Goal: Book appointment/travel/reservation

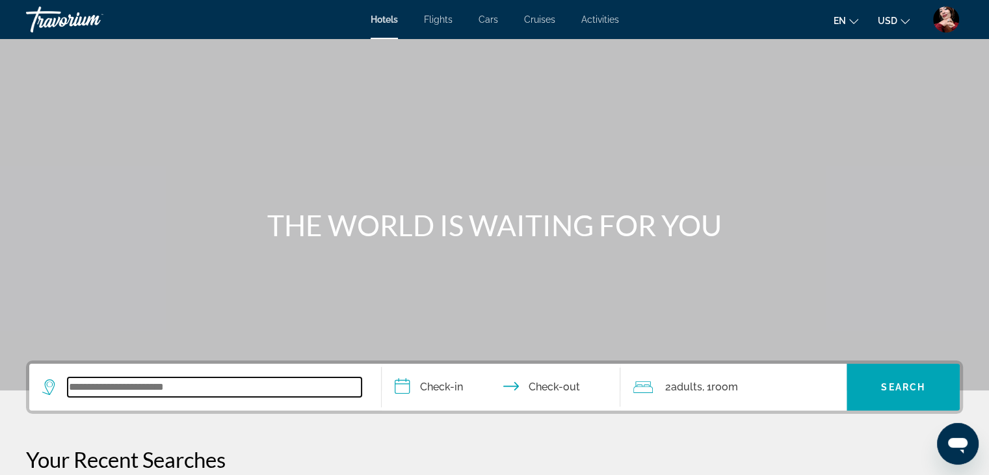
click at [165, 386] on input "Search widget" at bounding box center [215, 387] width 294 height 20
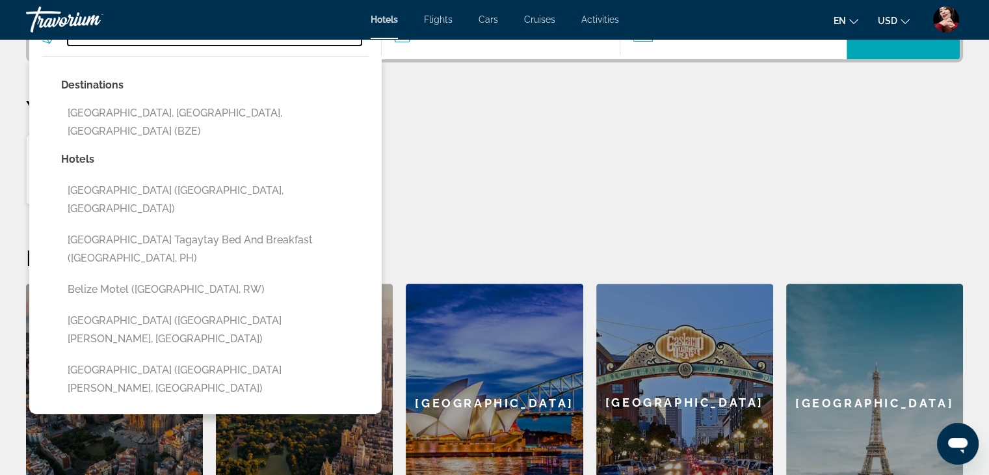
scroll to position [382, 0]
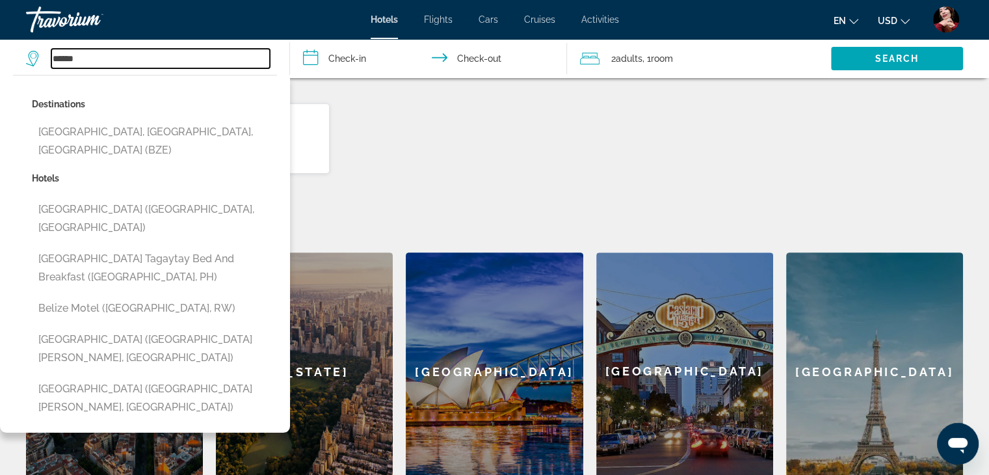
click at [56, 58] on input "******" at bounding box center [160, 59] width 218 height 20
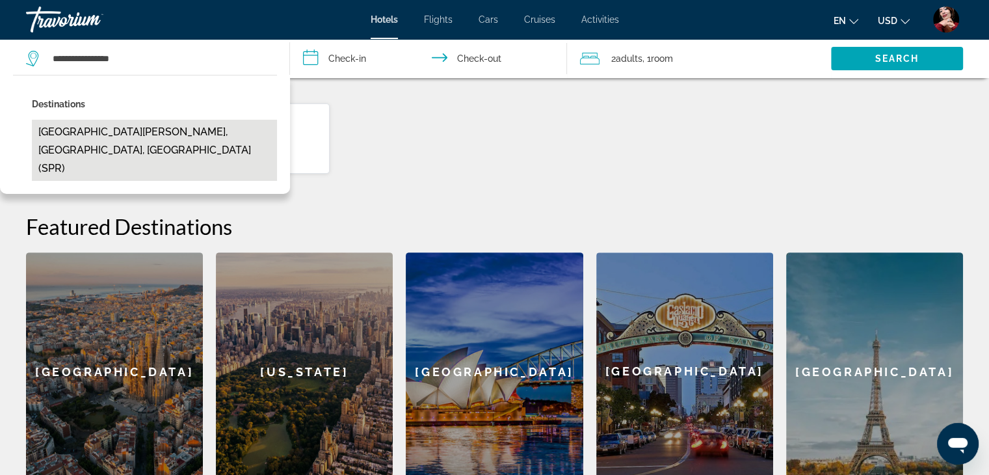
click at [68, 133] on button "San Pedro, Belize, Belize (SPR)" at bounding box center [154, 150] width 245 height 61
type input "**********"
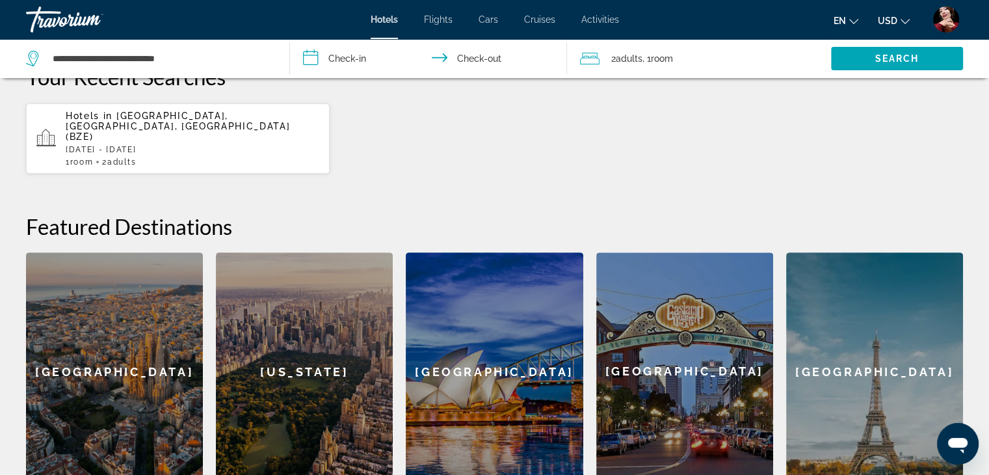
click at [358, 63] on input "**********" at bounding box center [431, 60] width 282 height 43
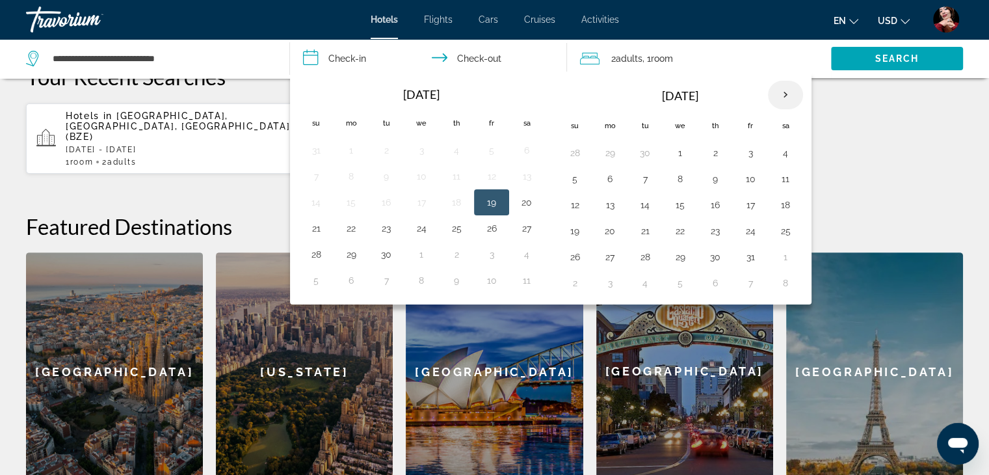
click at [779, 94] on th "Next month" at bounding box center [785, 95] width 35 height 29
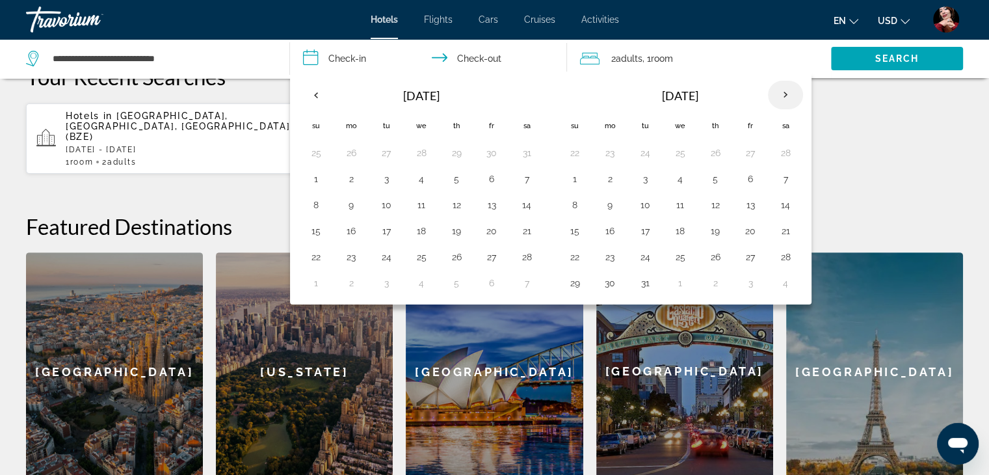
click at [779, 94] on th "Next month" at bounding box center [785, 95] width 35 height 29
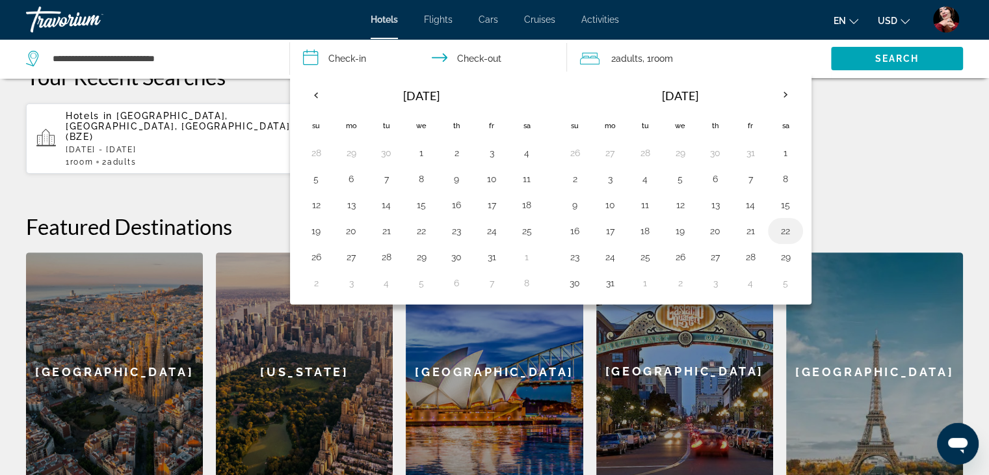
click at [778, 231] on button "22" at bounding box center [785, 231] width 21 height 18
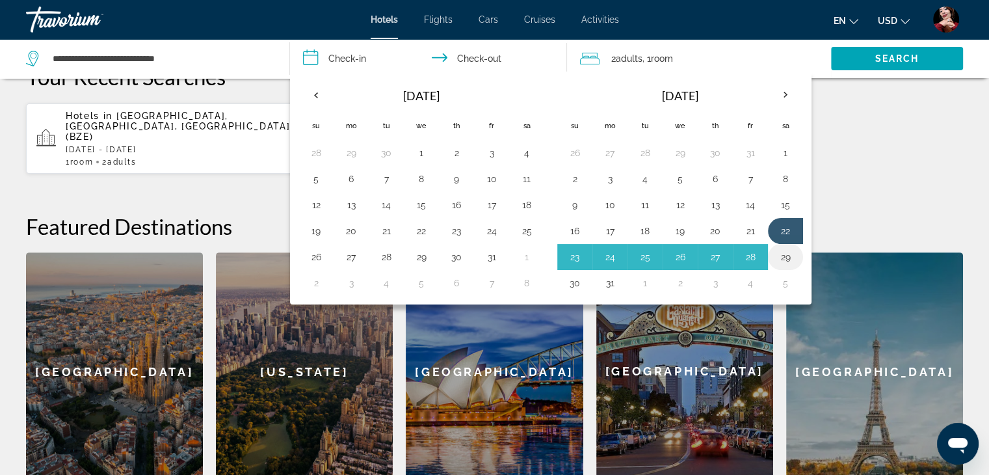
click at [779, 255] on button "29" at bounding box center [785, 257] width 21 height 18
type input "**********"
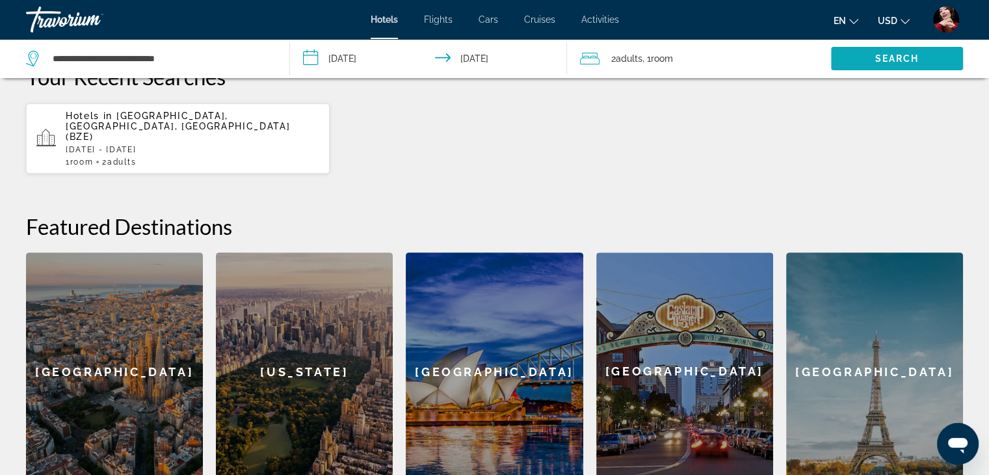
click at [860, 68] on span "Search widget" at bounding box center [897, 58] width 132 height 31
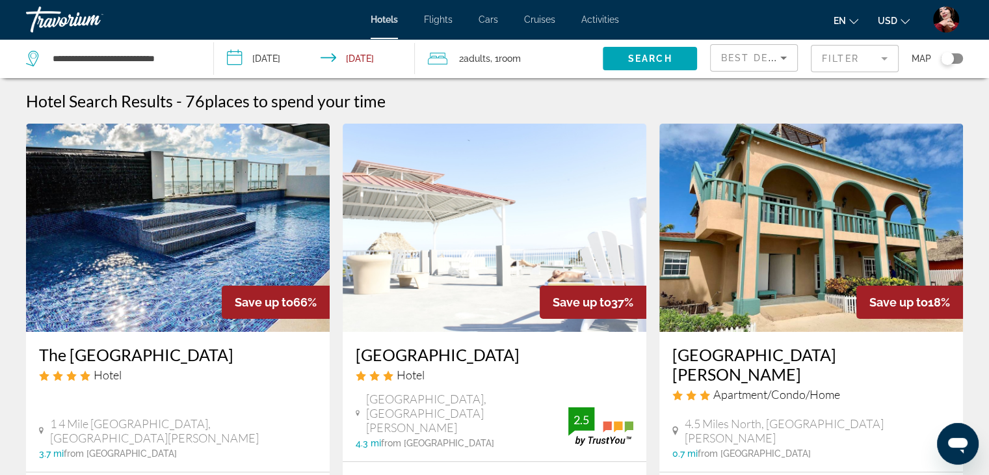
click at [203, 266] on img "Main content" at bounding box center [178, 228] width 304 height 208
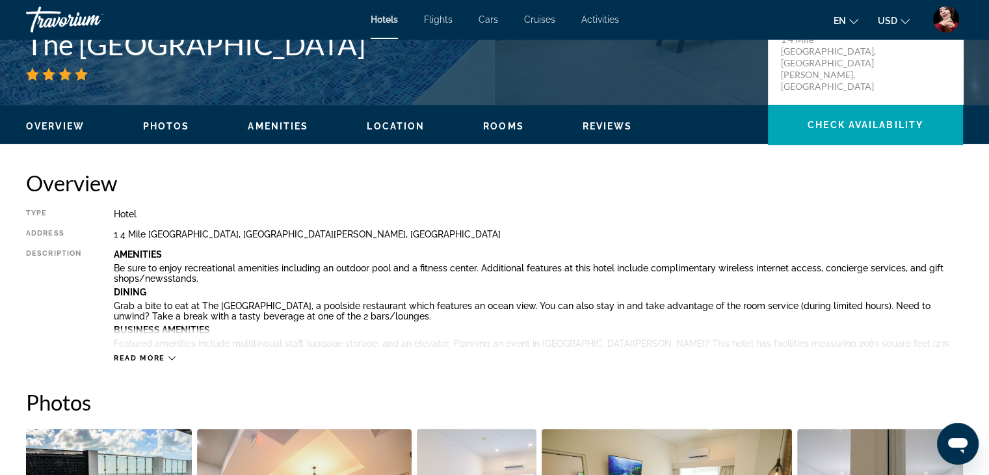
scroll to position [325, 0]
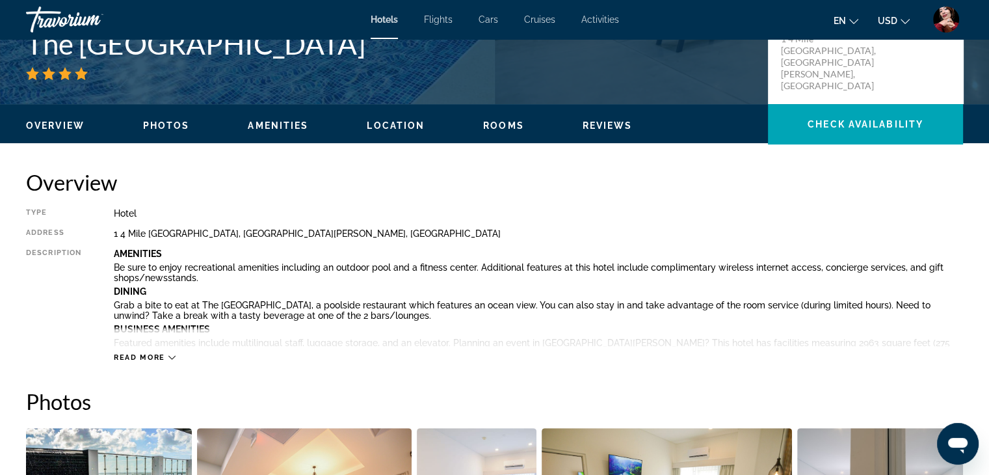
click at [150, 359] on span "Read more" at bounding box center [139, 357] width 51 height 8
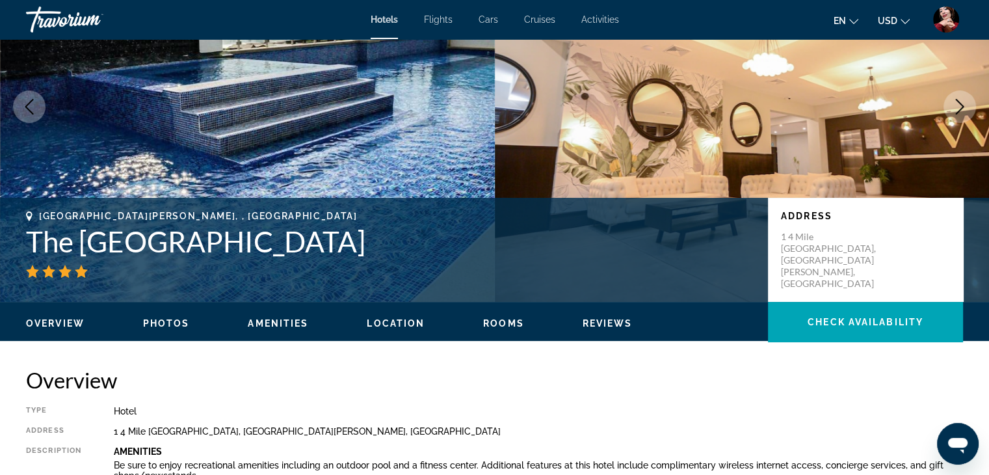
scroll to position [130, 0]
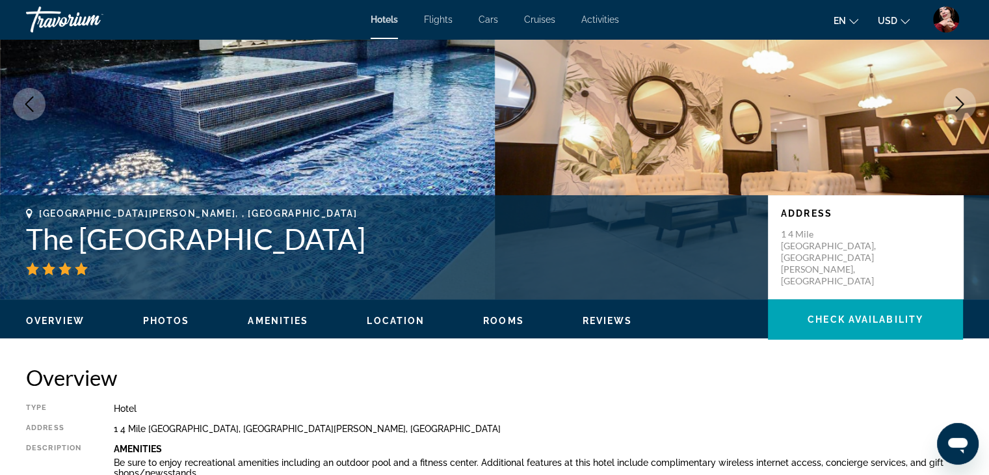
click at [274, 318] on span "Amenities" at bounding box center [278, 320] width 60 height 10
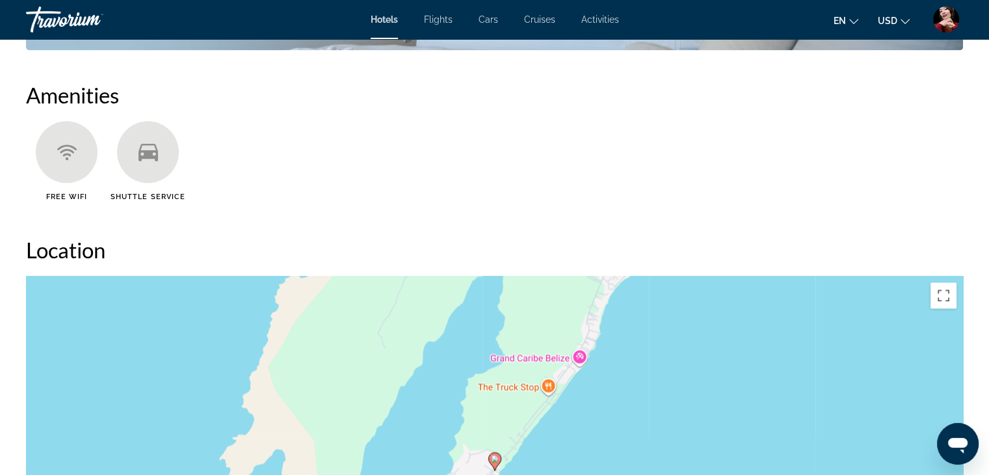
scroll to position [1615, 0]
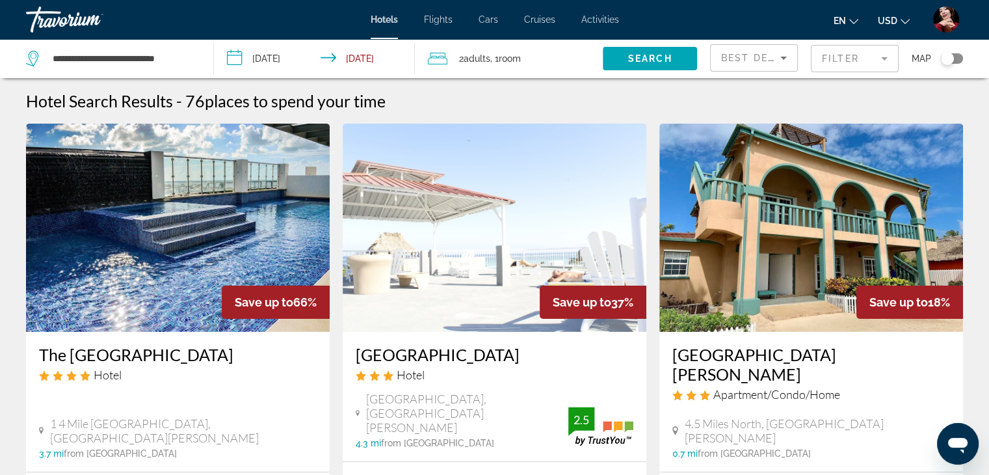
click at [866, 58] on mat-form-field "Filter" at bounding box center [855, 58] width 88 height 27
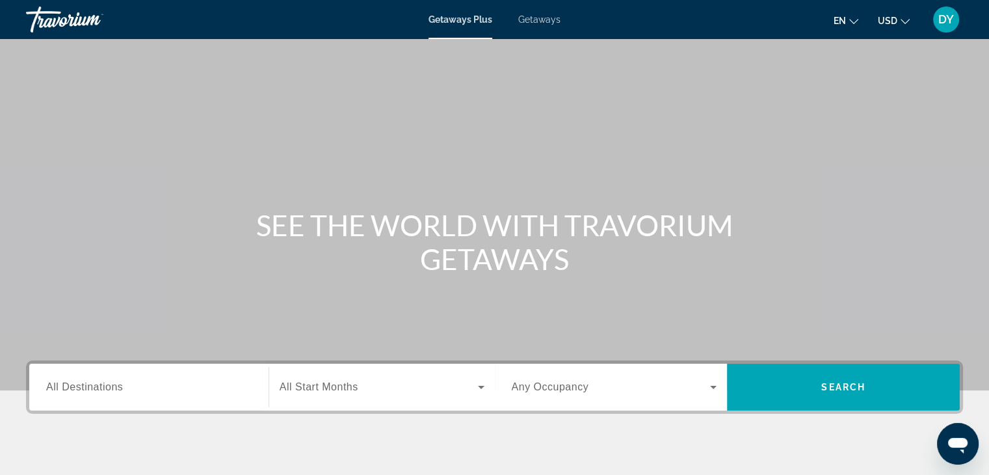
click at [123, 391] on input "Destination All Destinations" at bounding box center [148, 388] width 205 height 16
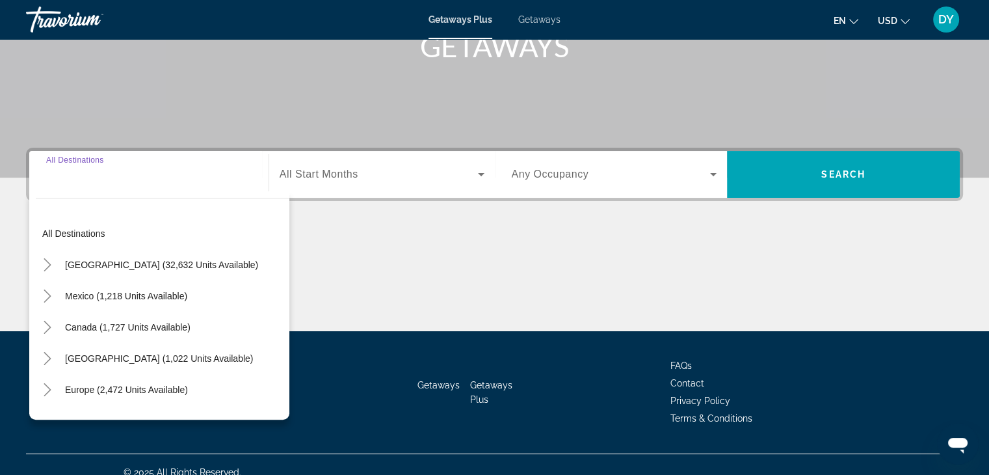
scroll to position [228, 0]
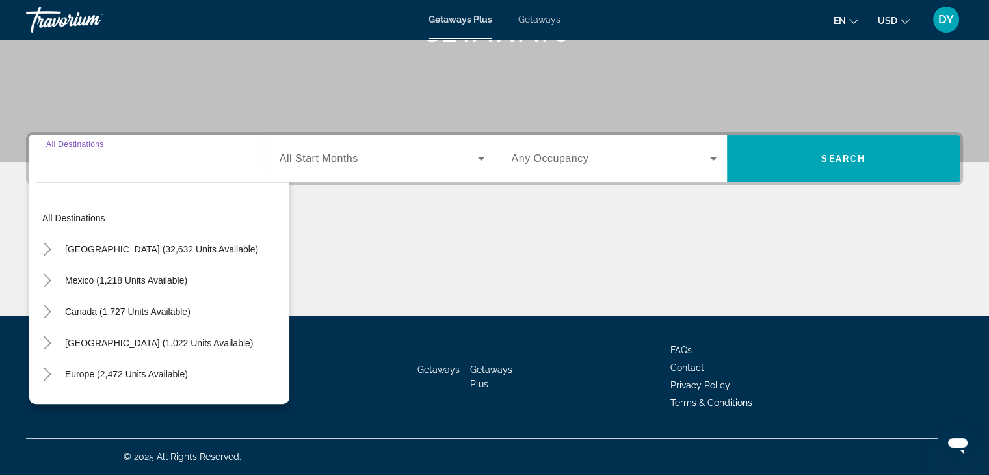
click at [83, 339] on span "[GEOGRAPHIC_DATA] (1,022 units available)" at bounding box center [159, 342] width 188 height 10
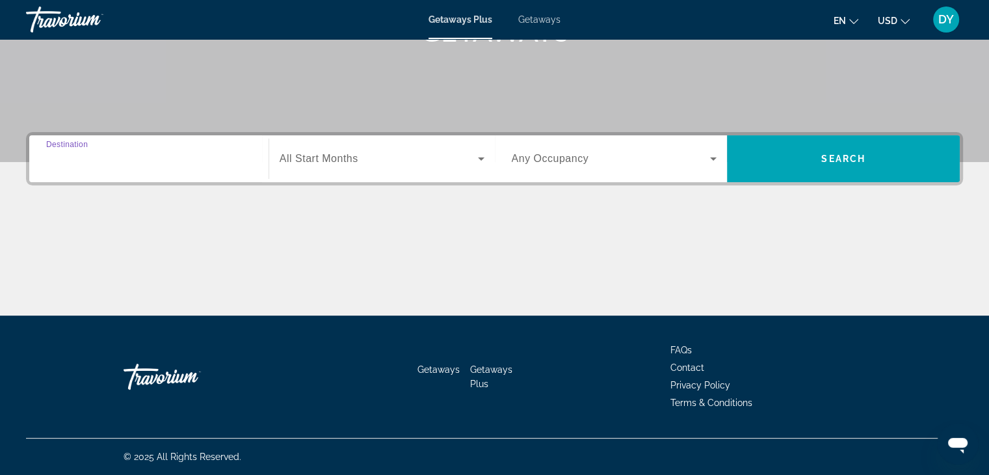
type input "**********"
click at [352, 162] on span "All Start Months" at bounding box center [319, 158] width 79 height 11
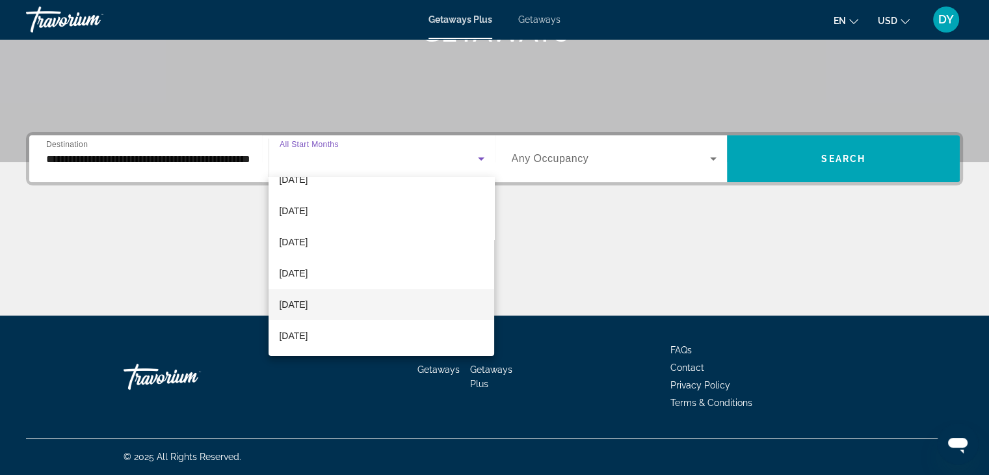
scroll to position [268, 0]
click at [308, 302] on span "[DATE]" at bounding box center [293, 305] width 29 height 16
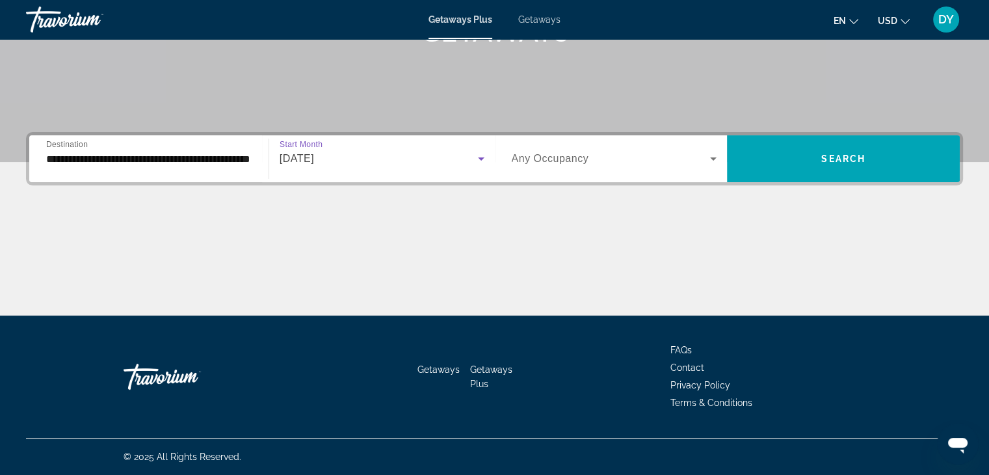
click at [563, 162] on span "Any Occupancy" at bounding box center [550, 158] width 77 height 11
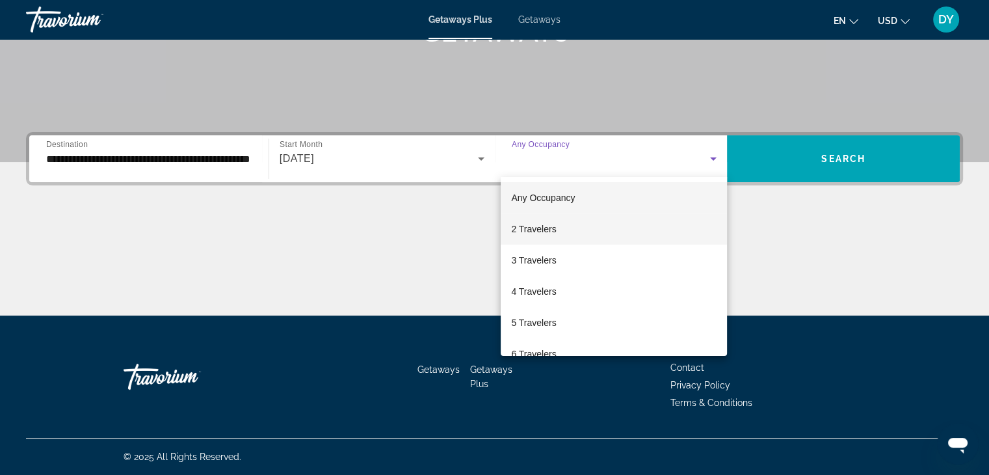
click at [531, 234] on span "2 Travelers" at bounding box center [533, 229] width 45 height 16
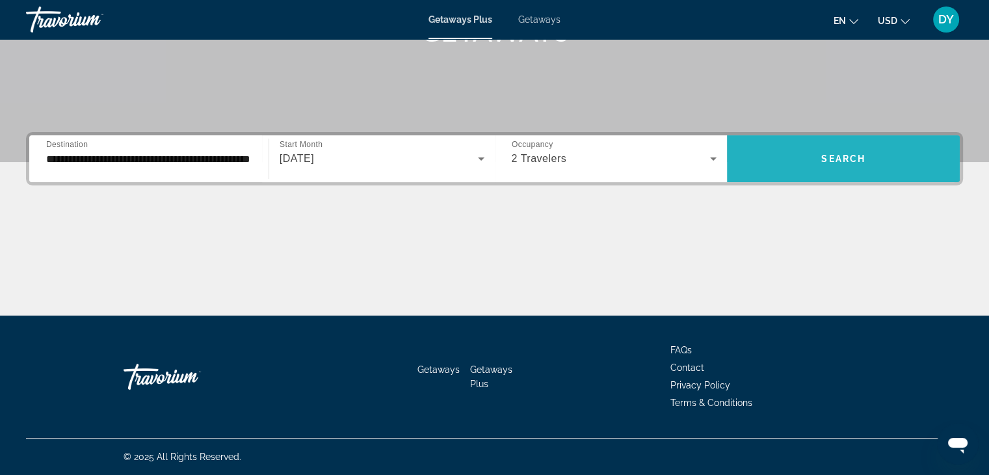
click at [793, 154] on span "Search widget" at bounding box center [843, 158] width 233 height 31
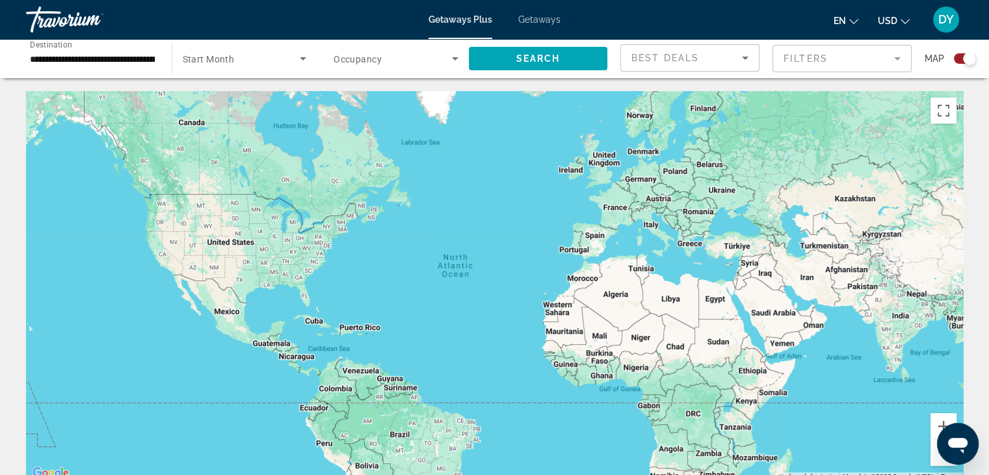
click at [538, 20] on span "Getaways" at bounding box center [539, 19] width 42 height 10
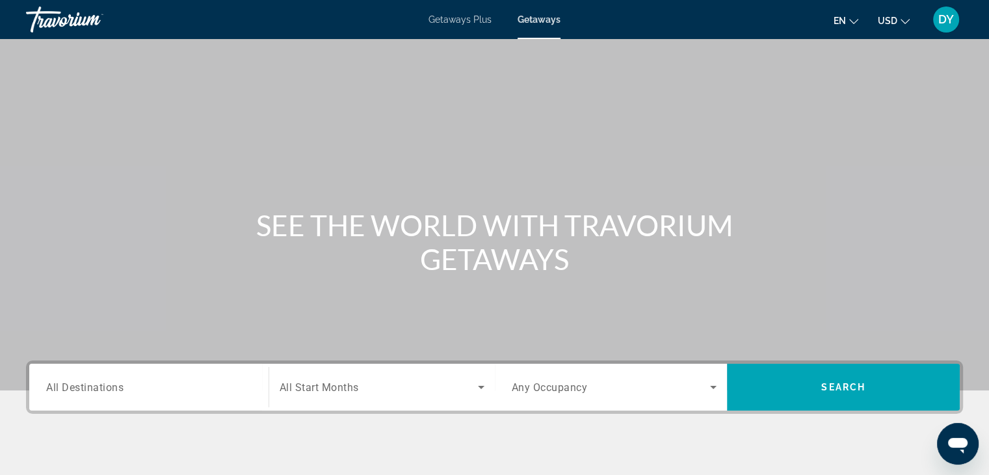
click at [67, 388] on span "All Destinations" at bounding box center [84, 386] width 77 height 12
click at [67, 388] on input "Destination All Destinations" at bounding box center [148, 388] width 205 height 16
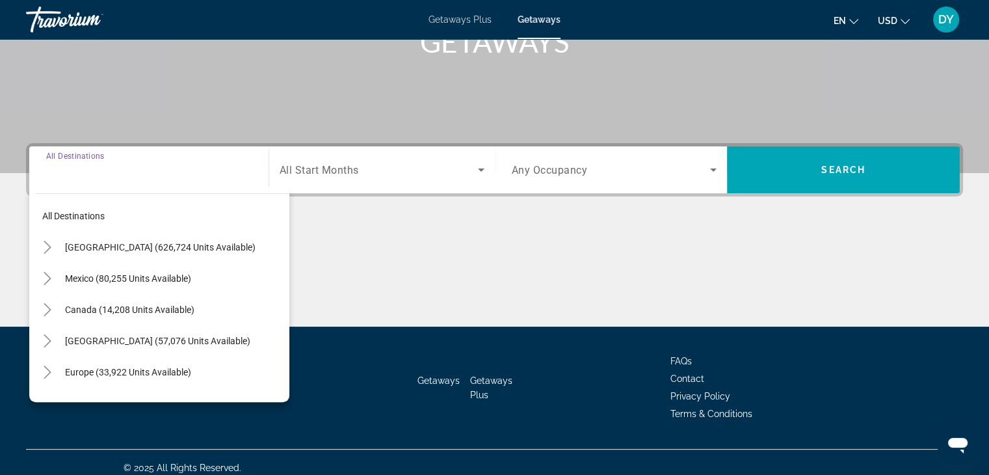
scroll to position [228, 0]
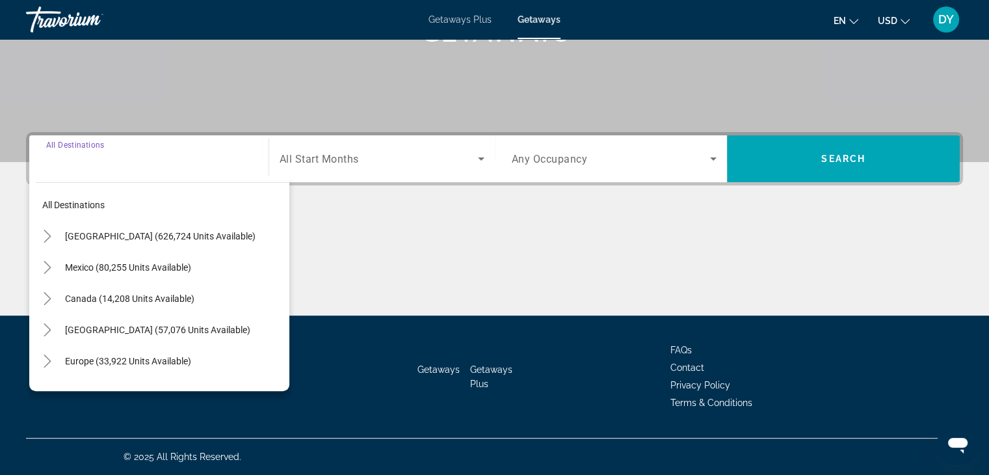
click at [120, 324] on span "[GEOGRAPHIC_DATA] (57,076 units available)" at bounding box center [157, 329] width 185 height 10
type input "**********"
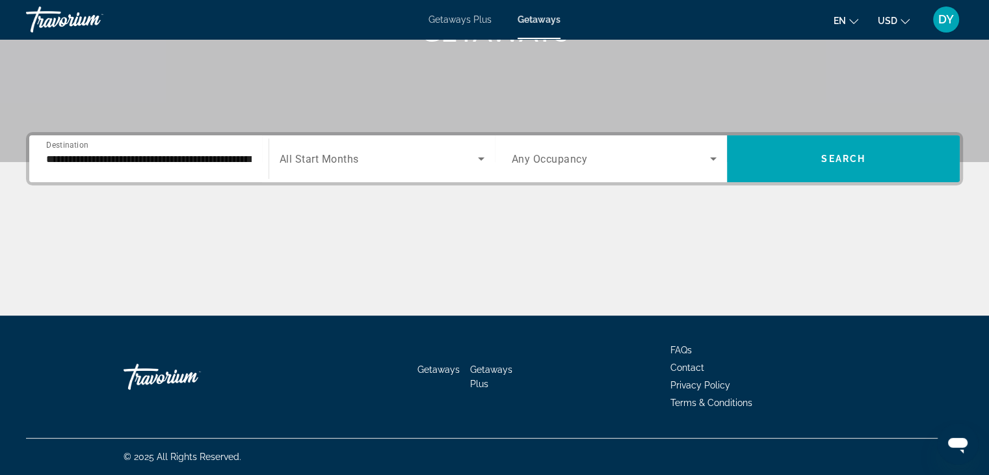
click at [320, 158] on span "All Start Months" at bounding box center [319, 159] width 79 height 12
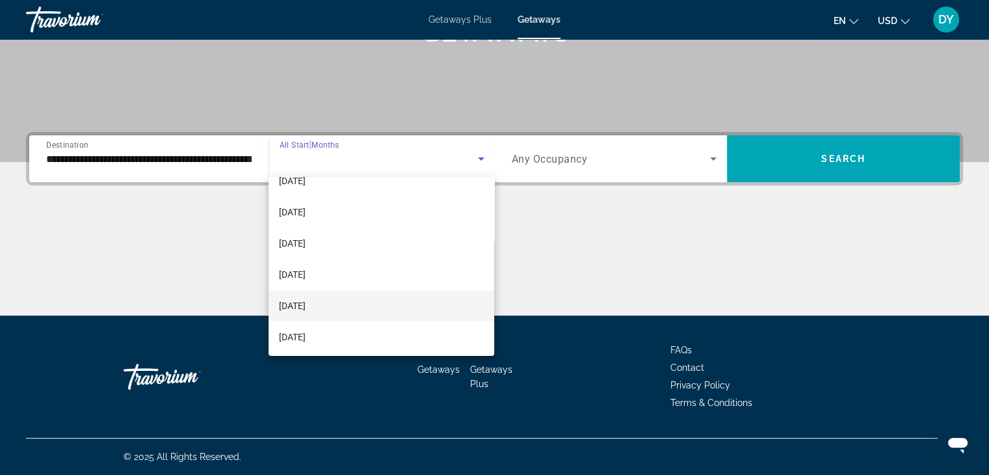
scroll to position [268, 0]
click at [306, 308] on span "[DATE]" at bounding box center [292, 305] width 27 height 16
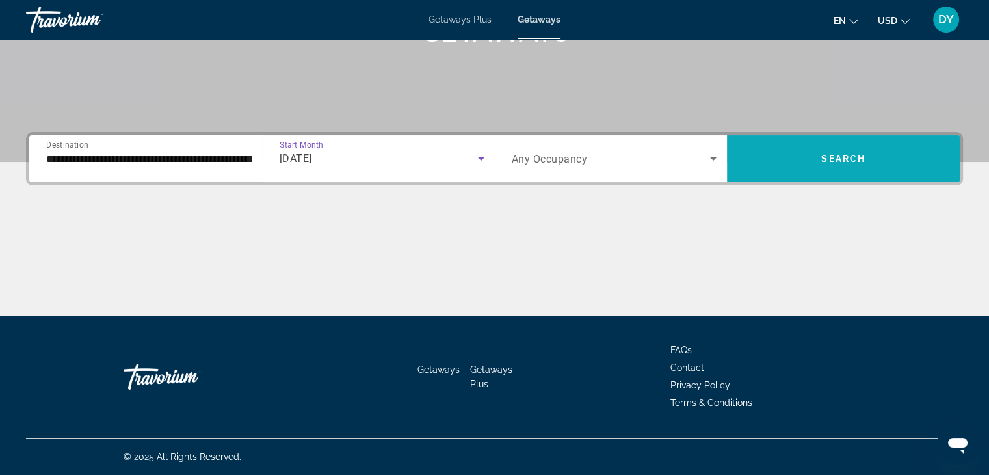
click at [805, 169] on span "Search widget" at bounding box center [843, 158] width 233 height 31
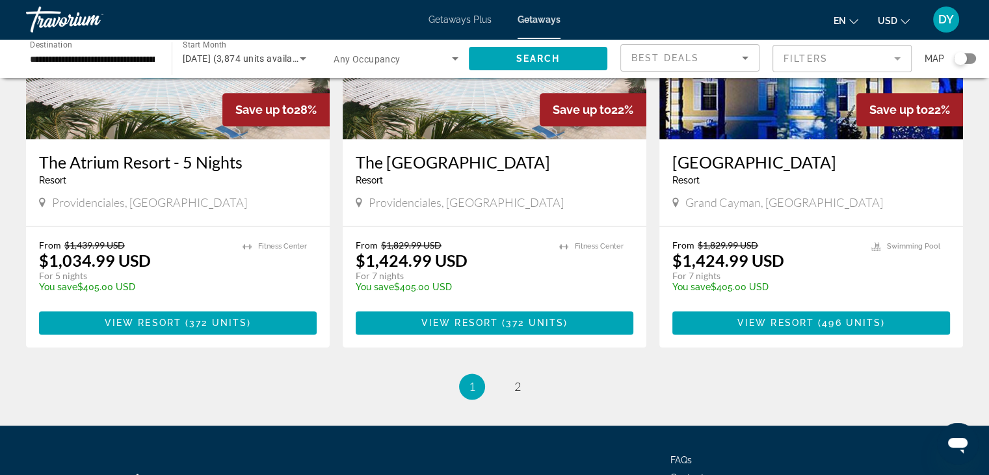
scroll to position [1669, 0]
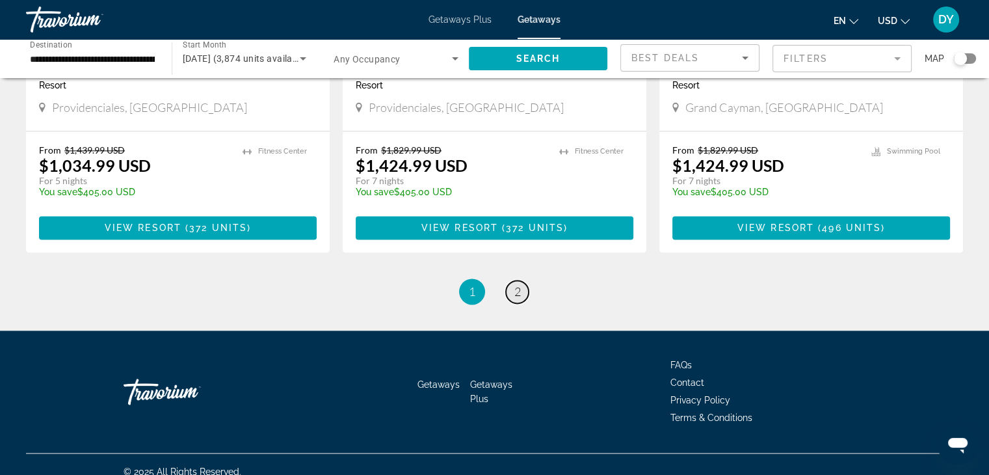
click at [518, 284] on span "2" at bounding box center [517, 291] width 7 height 14
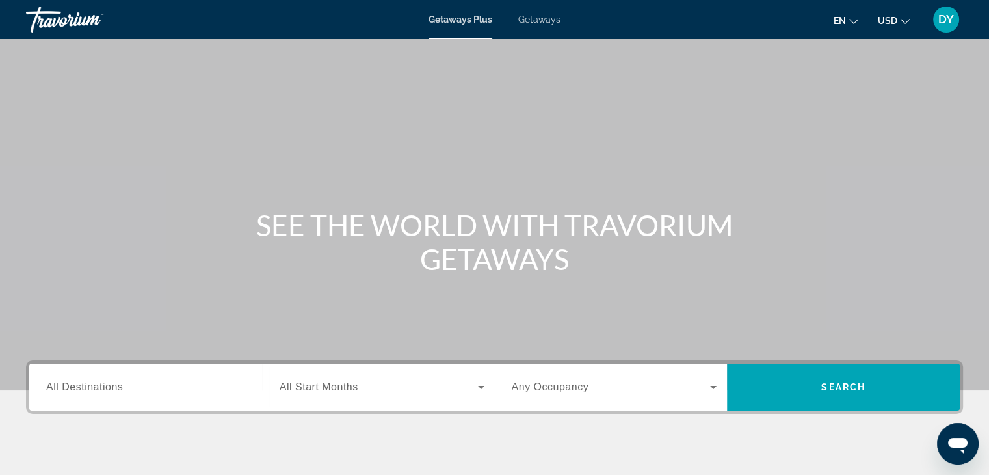
drag, startPoint x: 96, startPoint y: 308, endPoint x: 68, endPoint y: 505, distance: 199.1
drag, startPoint x: 68, startPoint y: 505, endPoint x: 377, endPoint y: 131, distance: 485.4
click at [377, 131] on div "Main content" at bounding box center [494, 195] width 989 height 390
click at [87, 389] on span "All Destinations" at bounding box center [84, 386] width 77 height 11
click at [87, 389] on input "Destination All Destinations" at bounding box center [148, 388] width 205 height 16
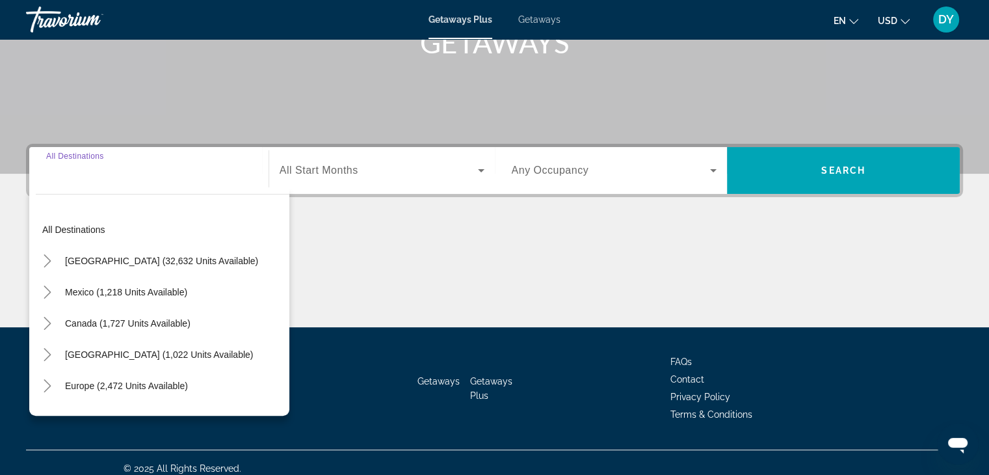
scroll to position [228, 0]
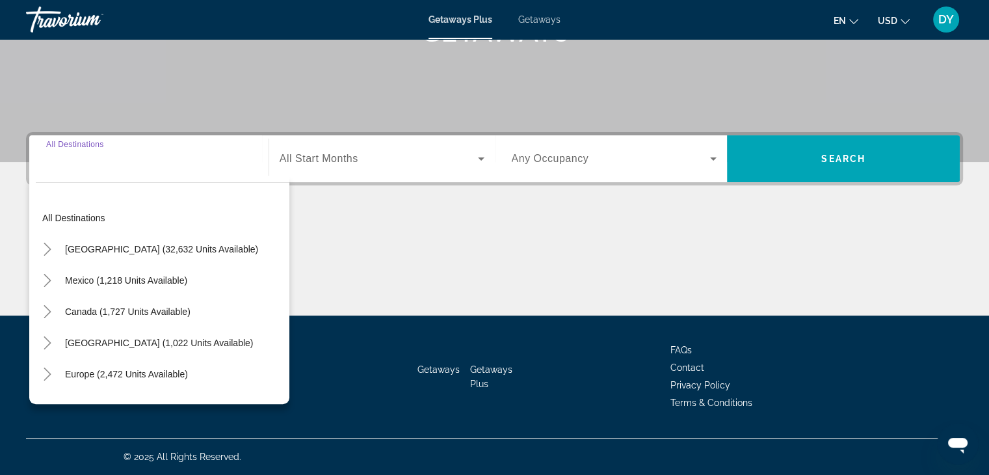
click at [138, 339] on span "Caribbean & Atlantic Islands (1,022 units available)" at bounding box center [159, 342] width 188 height 10
type input "**********"
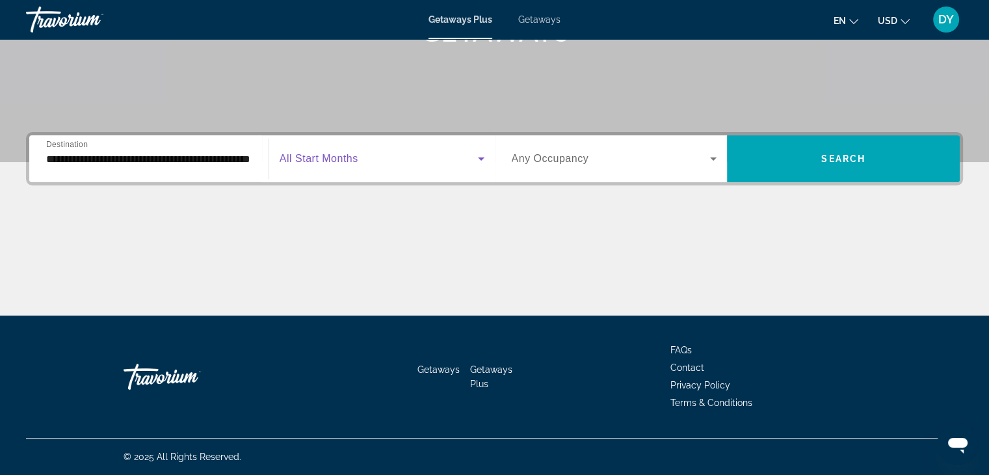
click at [450, 162] on span "Search widget" at bounding box center [379, 159] width 198 height 16
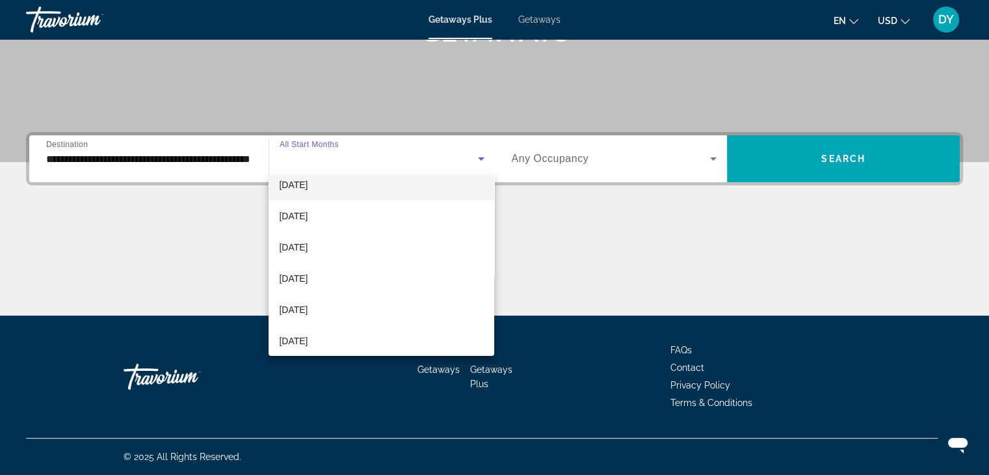
scroll to position [268, 0]
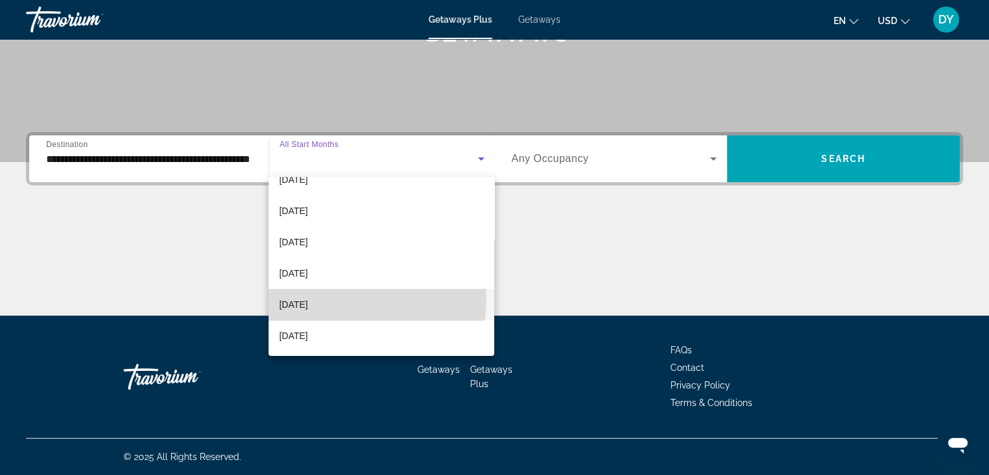
click at [308, 297] on span "[DATE]" at bounding box center [293, 305] width 29 height 16
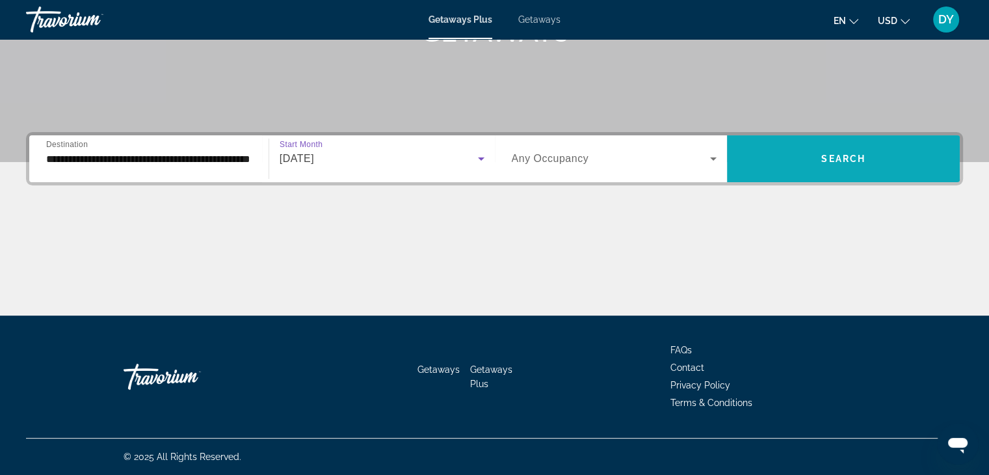
click at [845, 169] on span "Search widget" at bounding box center [843, 158] width 233 height 31
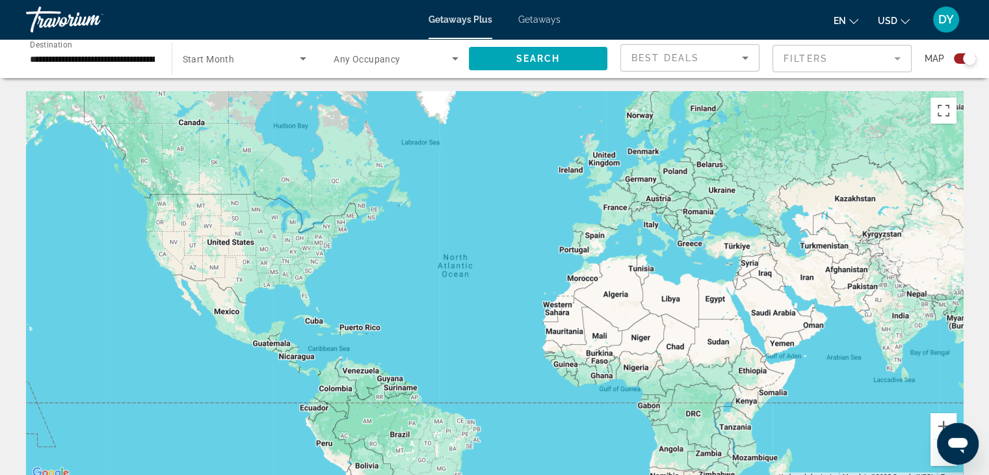
click at [733, 62] on div "Best Deals" at bounding box center [686, 58] width 111 height 16
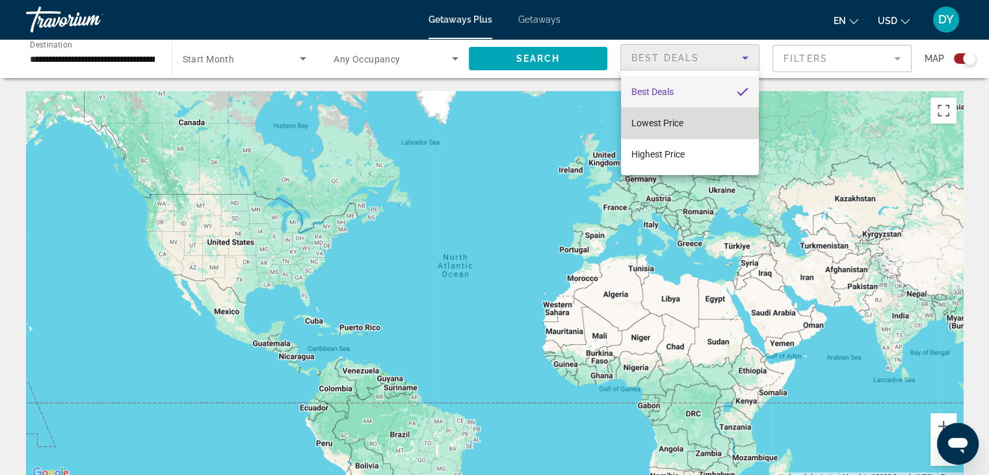
click at [668, 122] on span "Lowest Price" at bounding box center [657, 123] width 52 height 10
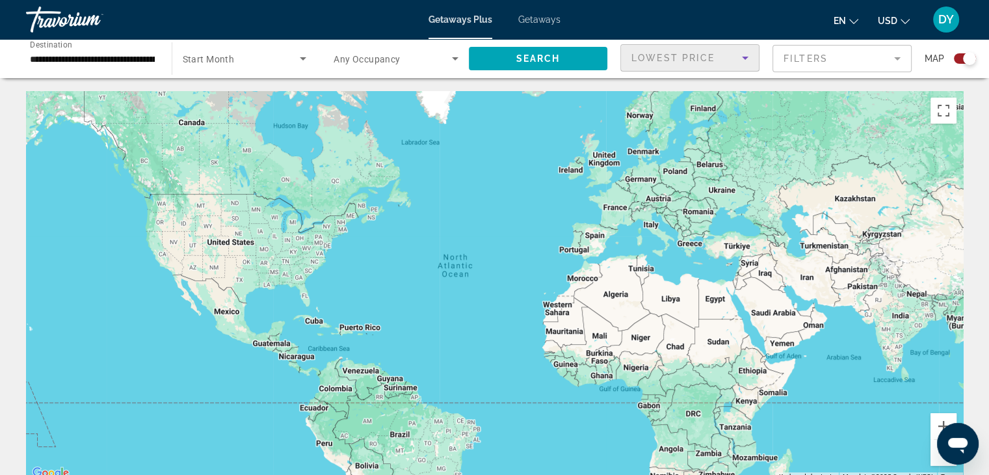
click at [887, 60] on mat-form-field "Filters" at bounding box center [841, 58] width 139 height 27
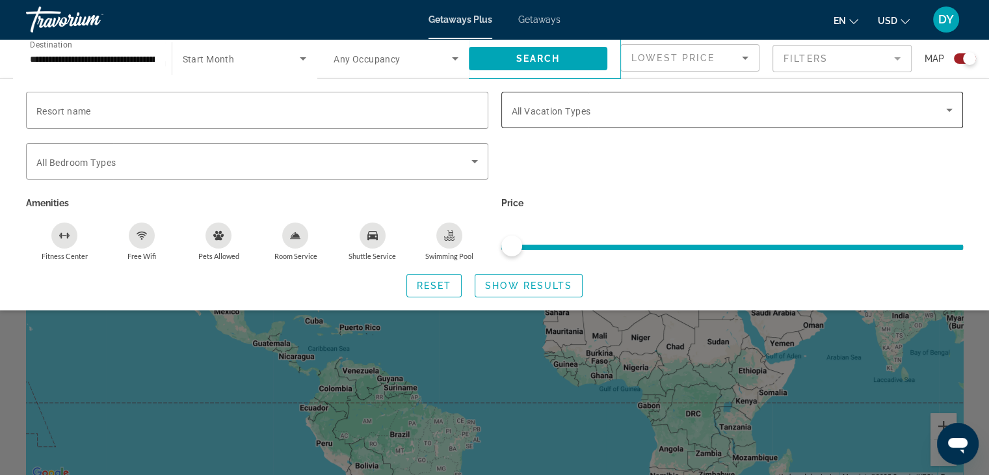
click at [624, 109] on span "Search widget" at bounding box center [729, 110] width 435 height 16
click at [949, 114] on icon "Search widget" at bounding box center [950, 110] width 16 height 16
click at [947, 109] on icon "Search widget" at bounding box center [949, 110] width 7 height 3
click at [913, 120] on div "Search widget" at bounding box center [733, 110] width 442 height 36
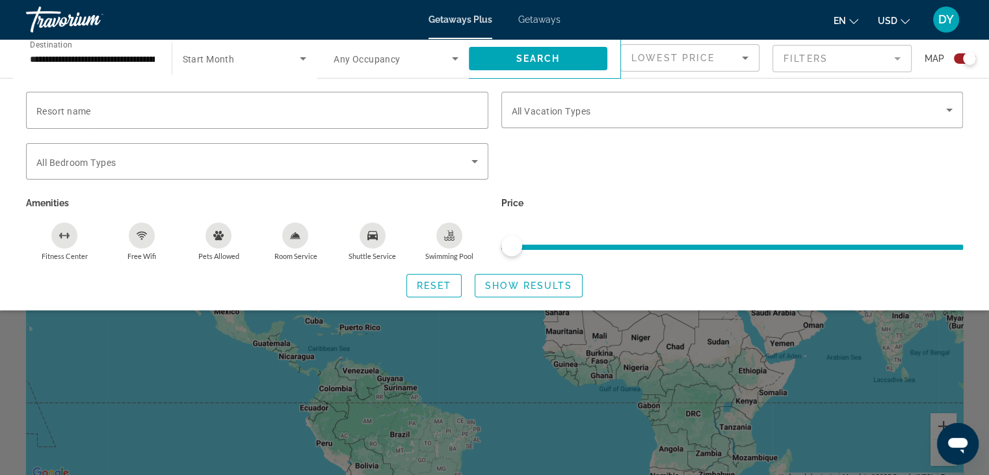
click at [124, 349] on div "Search widget" at bounding box center [494, 335] width 989 height 280
